Goal: Navigation & Orientation: Go to known website

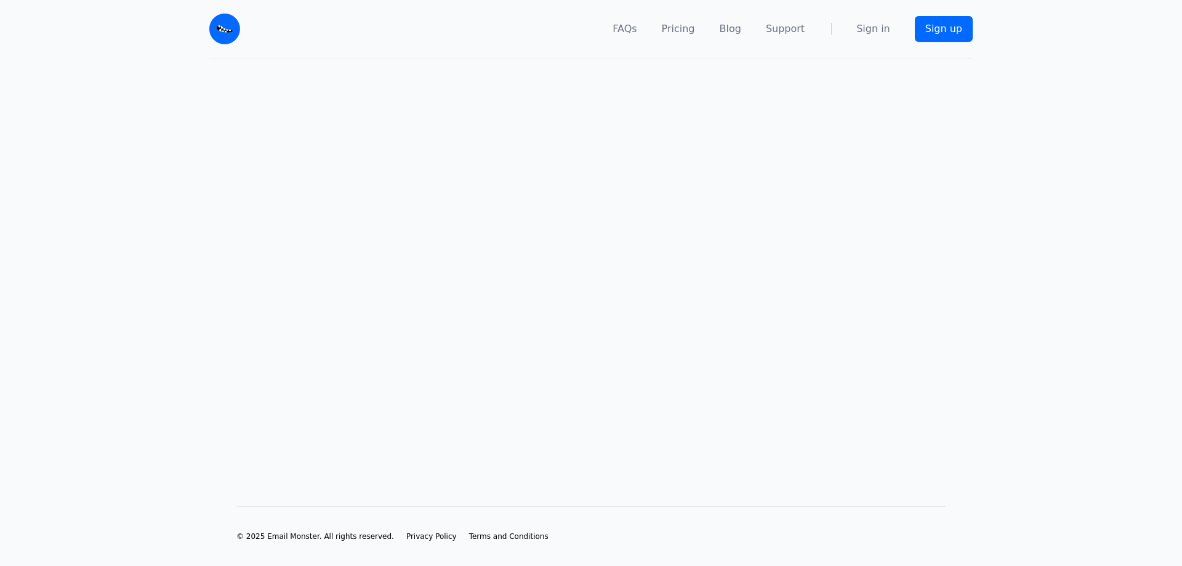
click at [1057, 6] on header "FAQs Pricing Blog Support Sign in Sign up" at bounding box center [591, 29] width 1182 height 59
click at [878, 33] on link "Sign in" at bounding box center [874, 29] width 34 height 15
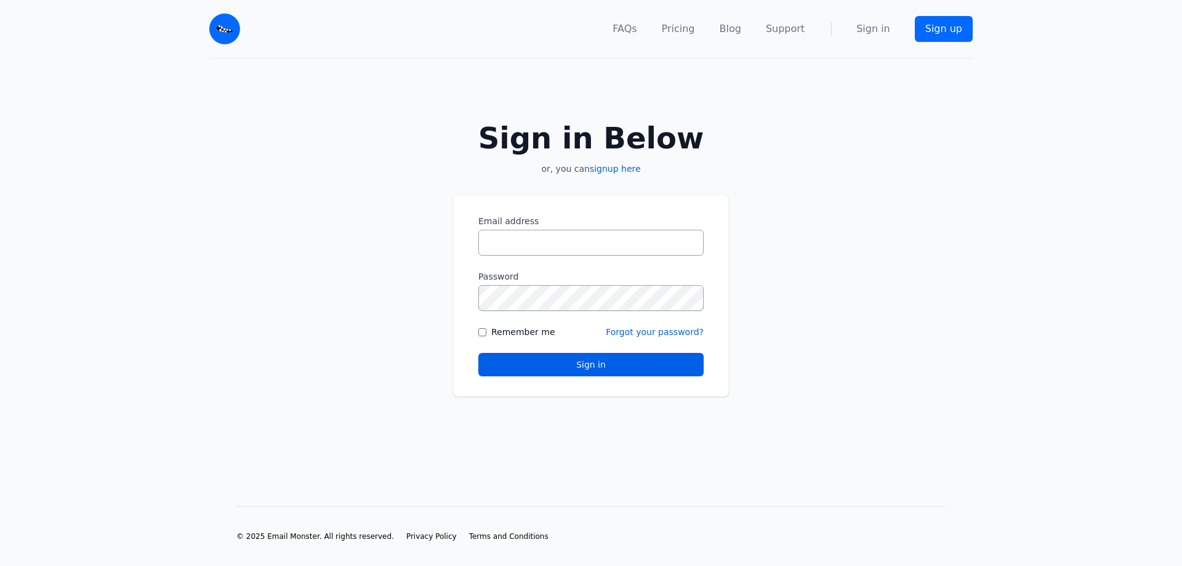
click at [532, 242] on input "Email address" at bounding box center [591, 243] width 225 height 26
